Goal: Task Accomplishment & Management: Manage account settings

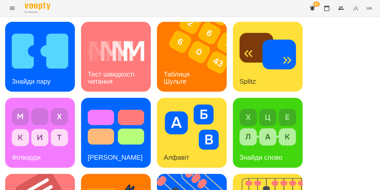
click at [59, 62] on img at bounding box center [40, 50] width 56 height 45
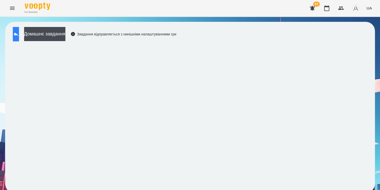
click at [19, 34] on icon at bounding box center [16, 34] width 6 height 6
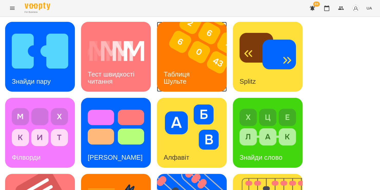
click at [190, 68] on div "Таблиця Шульте" at bounding box center [177, 77] width 41 height 27
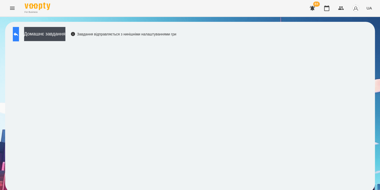
click at [19, 36] on icon at bounding box center [16, 34] width 6 height 6
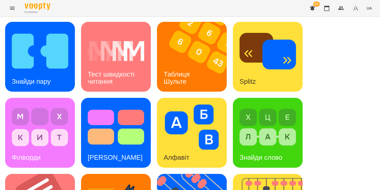
scroll to position [197, 0]
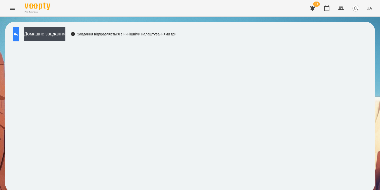
click at [19, 34] on icon at bounding box center [16, 34] width 6 height 6
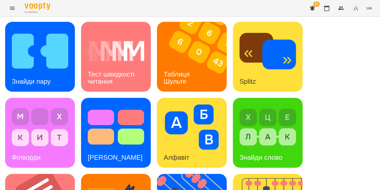
scroll to position [164, 0]
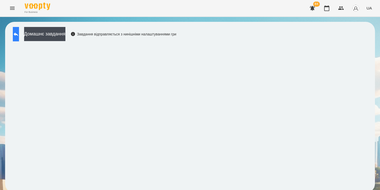
click at [19, 31] on icon at bounding box center [16, 34] width 6 height 6
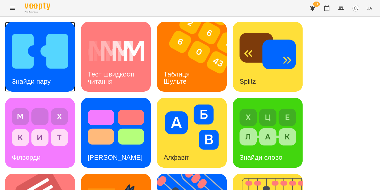
click at [30, 50] on img at bounding box center [40, 50] width 56 height 45
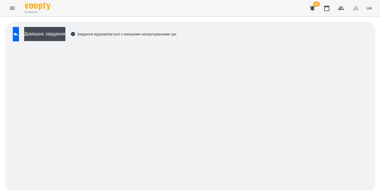
scroll to position [3, 0]
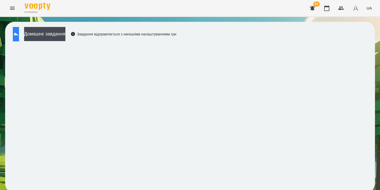
click at [19, 32] on icon at bounding box center [16, 34] width 6 height 6
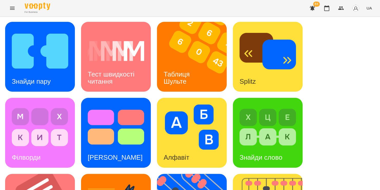
scroll to position [185, 0]
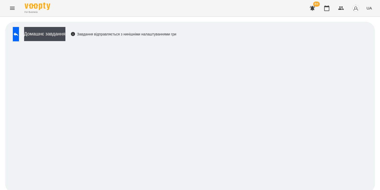
scroll to position [3, 0]
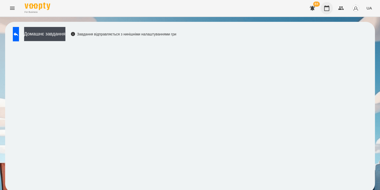
click at [326, 8] on icon "button" at bounding box center [327, 8] width 6 height 6
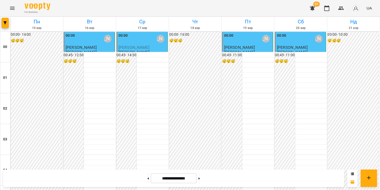
scroll to position [453, 0]
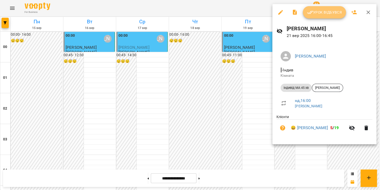
click at [325, 13] on span "Урок відбувся" at bounding box center [324, 12] width 35 height 6
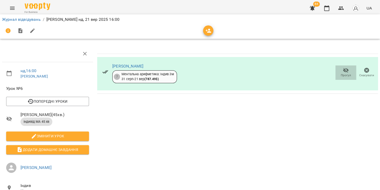
click at [343, 70] on icon "button" at bounding box center [346, 70] width 6 height 6
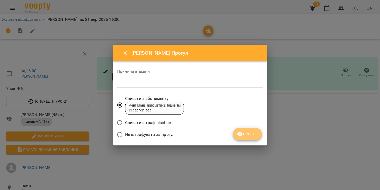
click at [249, 134] on span "Прогул" at bounding box center [247, 134] width 21 height 6
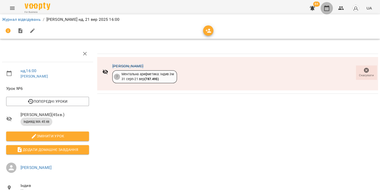
click at [328, 8] on icon "button" at bounding box center [327, 8] width 6 height 6
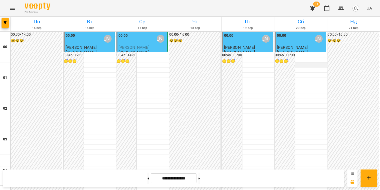
scroll to position [500, 0]
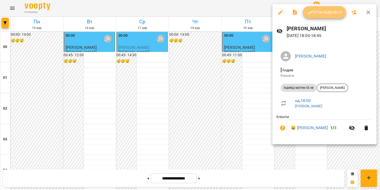
click at [327, 13] on span "Урок відбувся" at bounding box center [324, 12] width 35 height 6
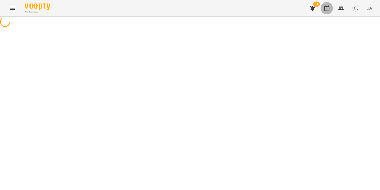
click at [326, 10] on icon "button" at bounding box center [327, 8] width 6 height 6
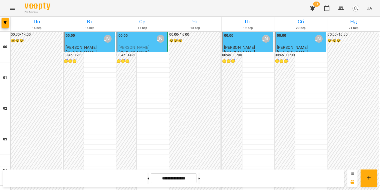
scroll to position [574, 0]
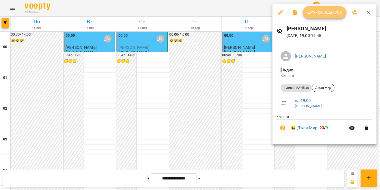
click at [322, 9] on span "Урок відбувся" at bounding box center [324, 12] width 35 height 6
